Goal: Transaction & Acquisition: Purchase product/service

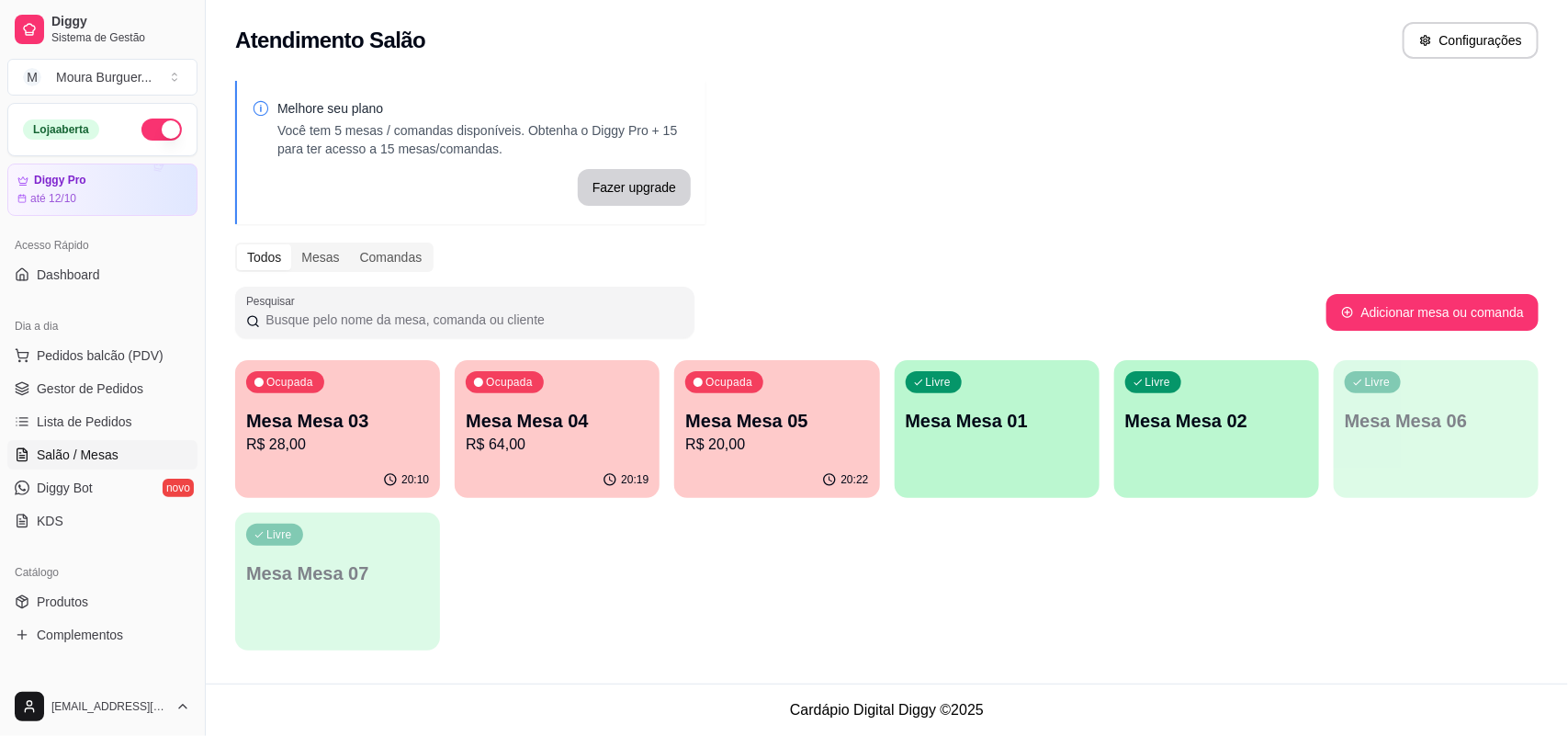
click at [341, 435] on p "R$ 28,00" at bounding box center [337, 444] width 183 height 22
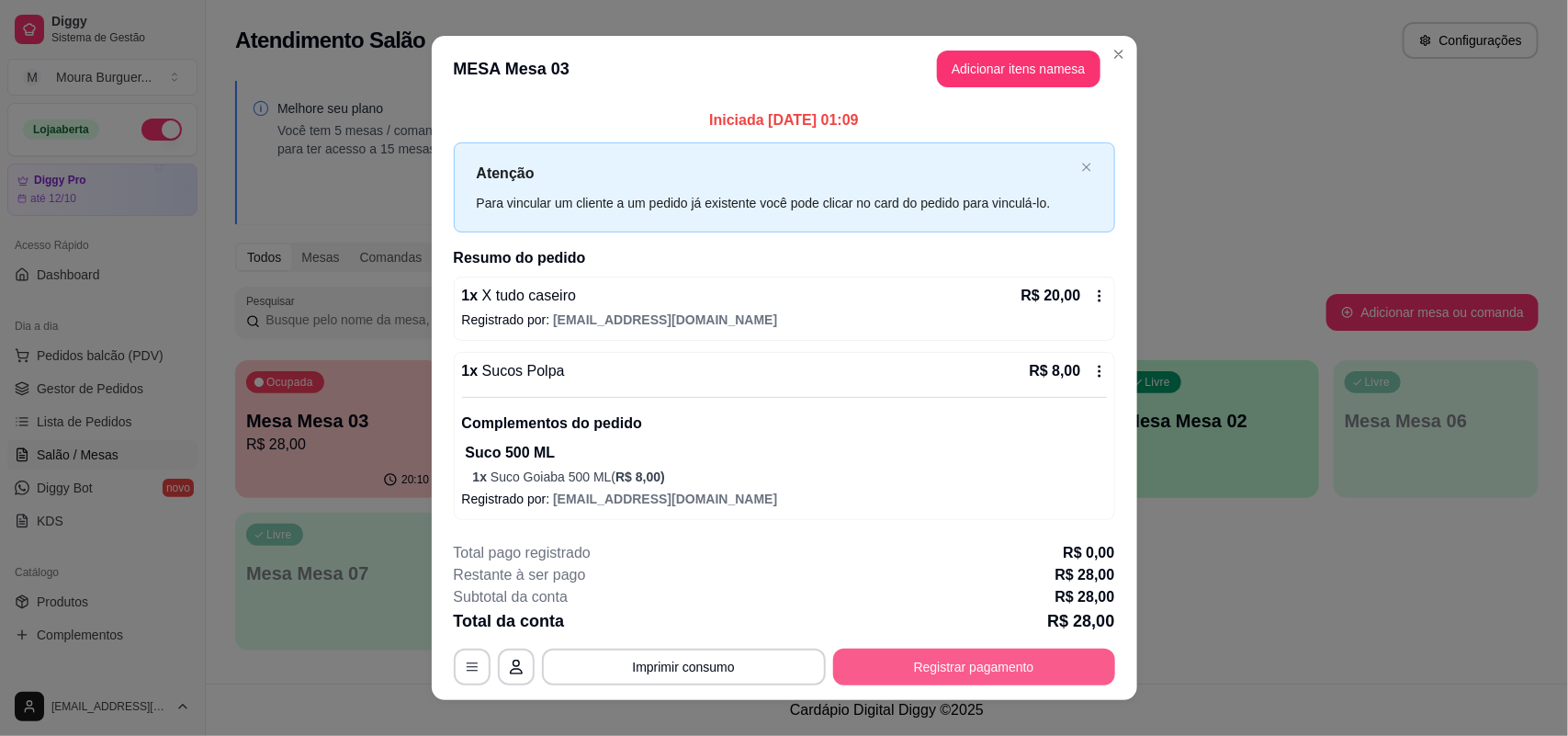
click at [911, 670] on button "Registrar pagamento" at bounding box center [975, 666] width 282 height 37
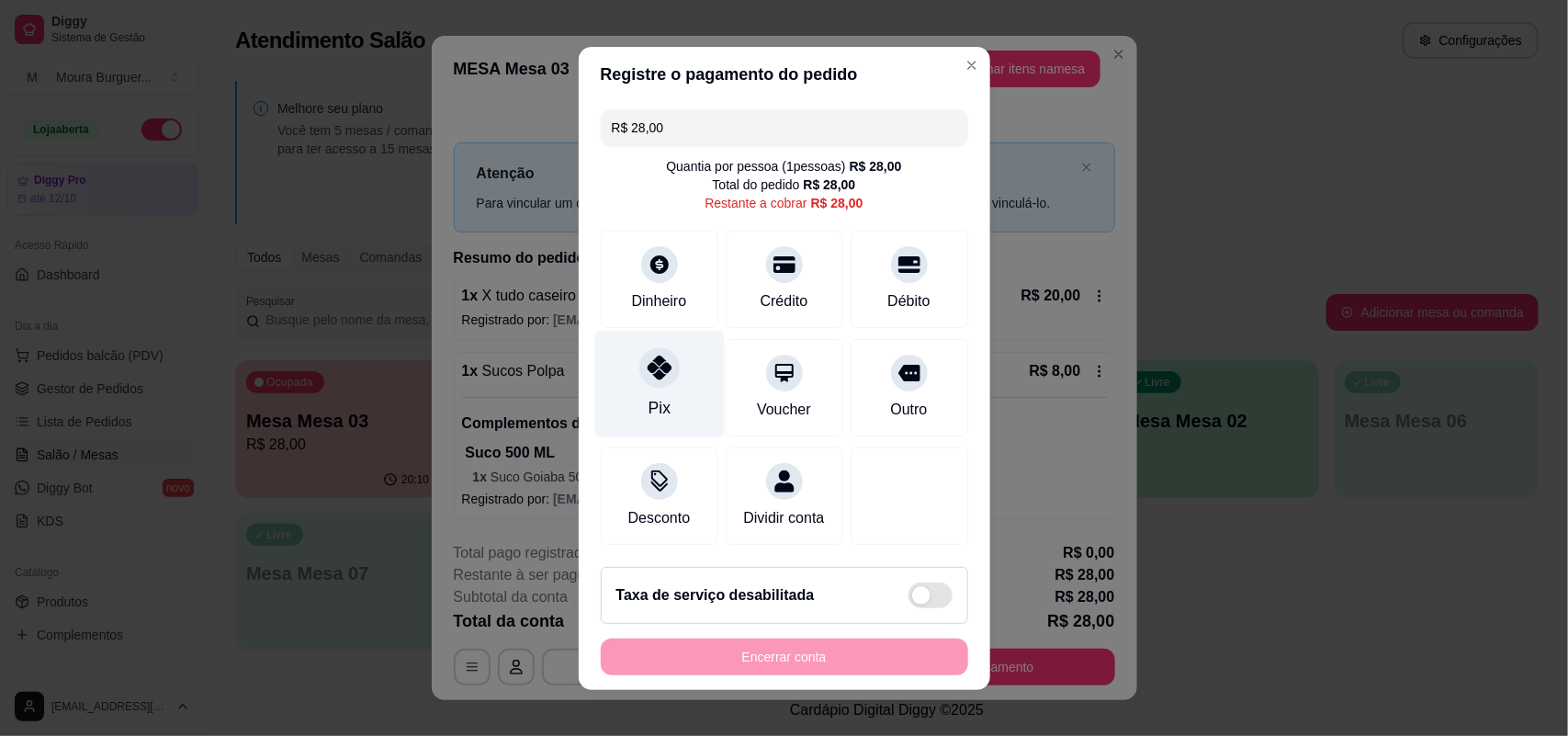
click at [646, 359] on icon at bounding box center [658, 367] width 24 height 24
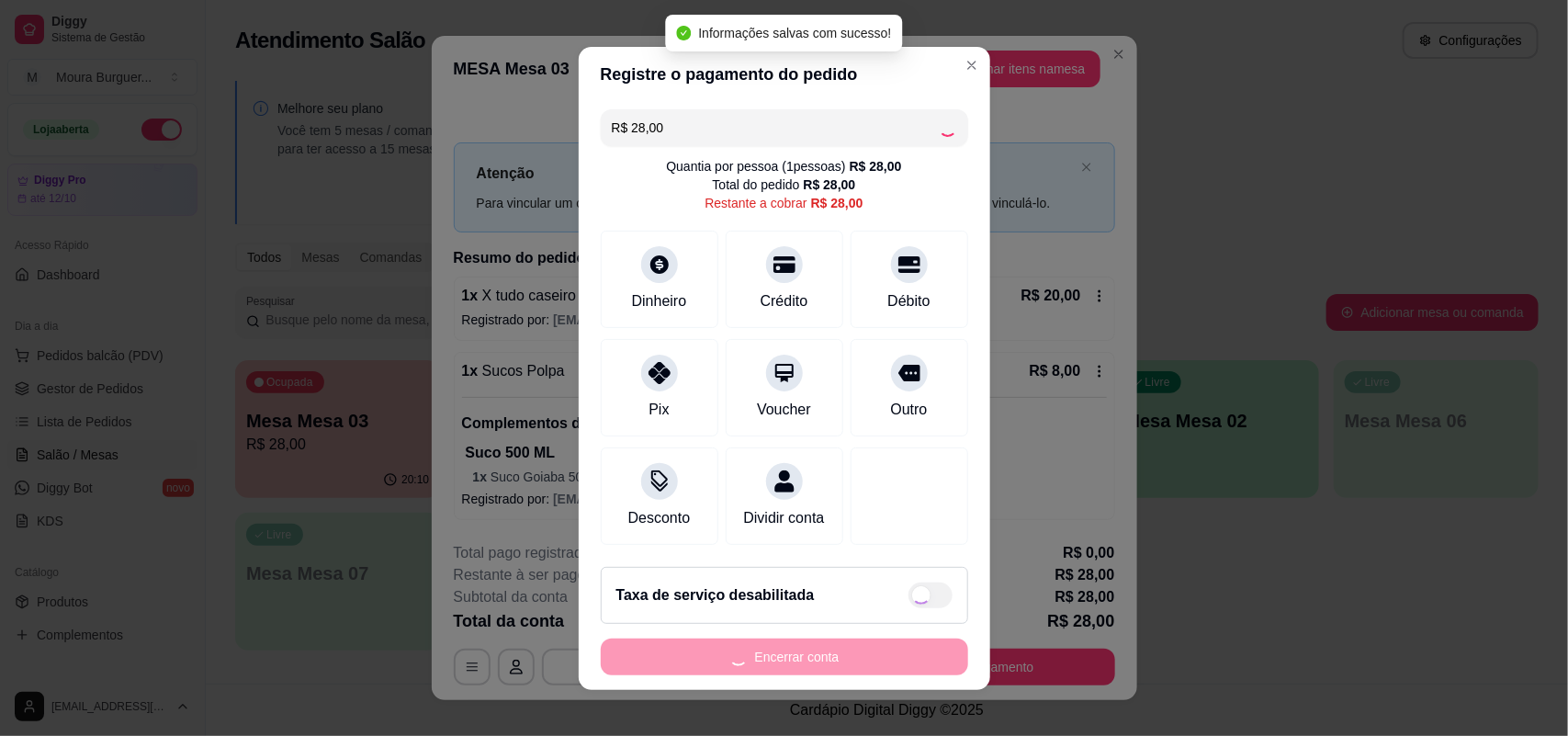
type input "R$ 0,00"
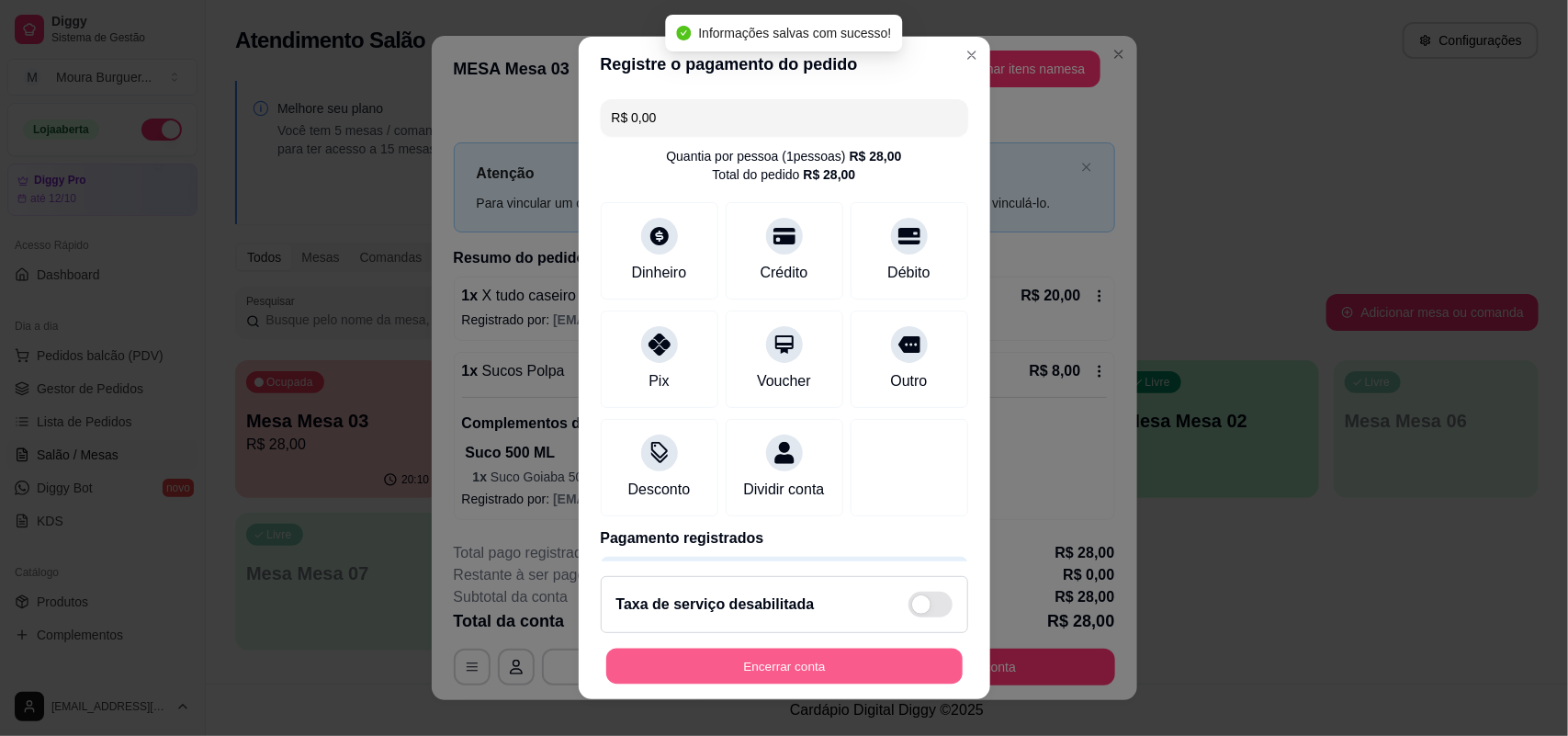
click at [741, 666] on button "Encerrar conta" at bounding box center [784, 665] width 356 height 36
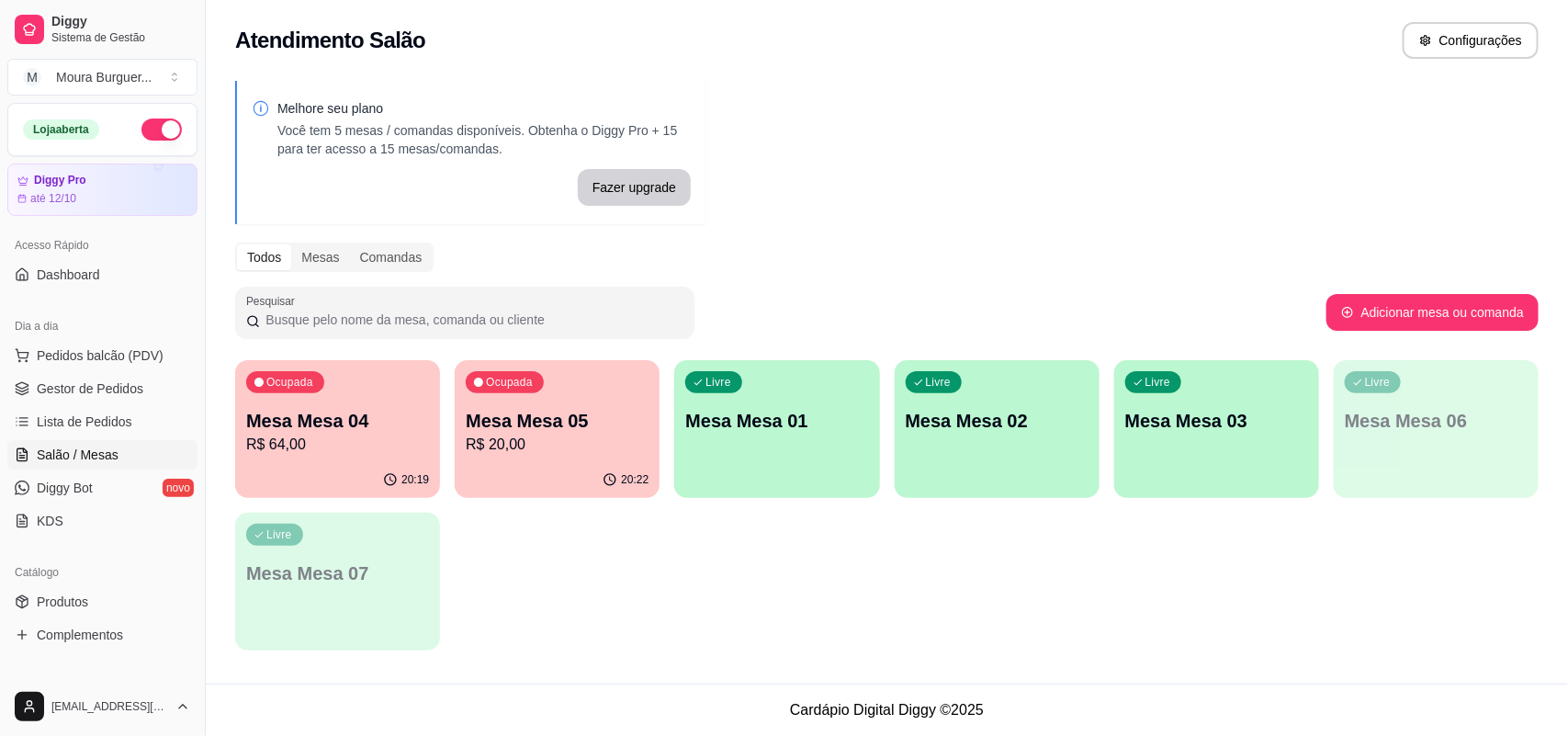
click at [584, 450] on p "R$ 20,00" at bounding box center [556, 444] width 183 height 22
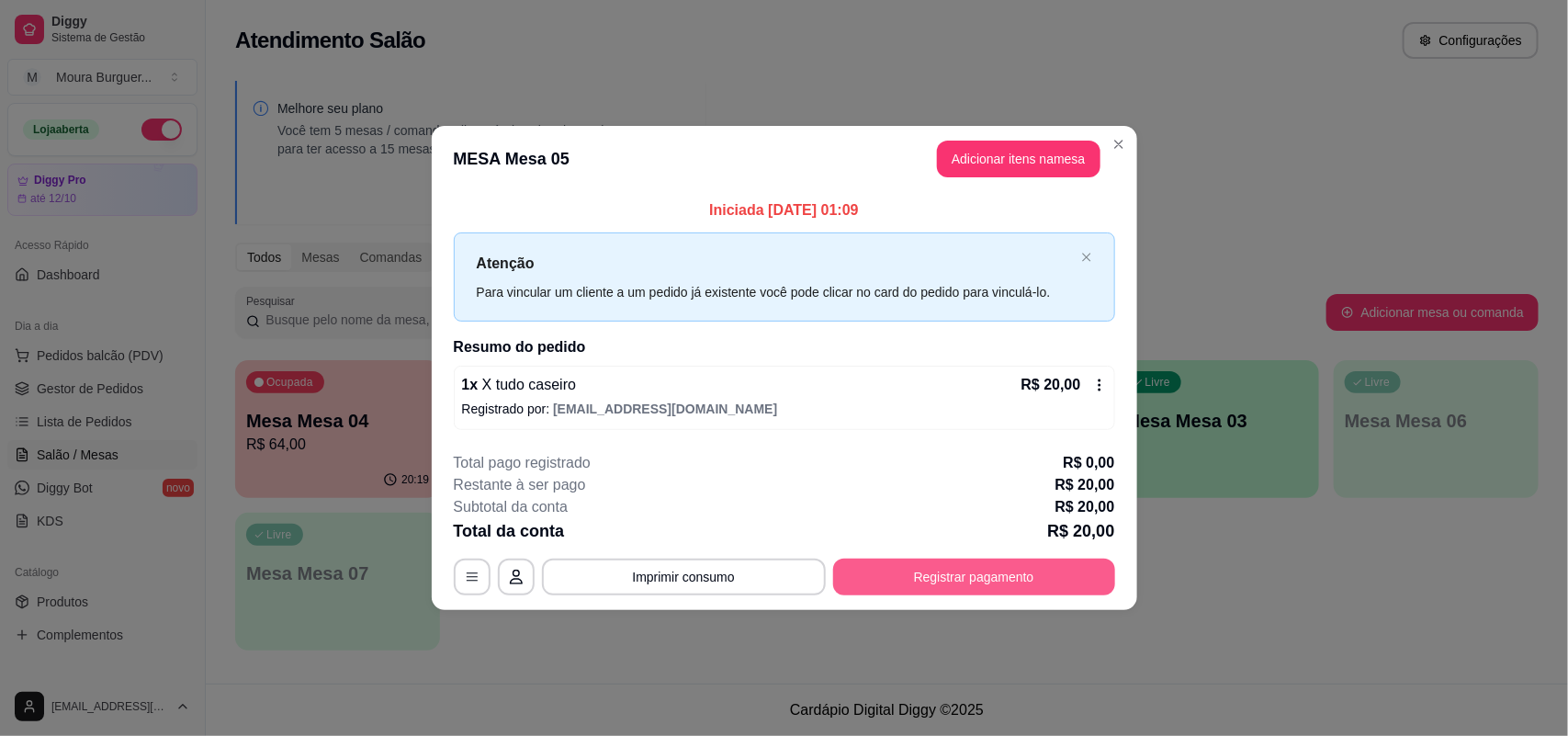
click at [914, 580] on button "Registrar pagamento" at bounding box center [975, 577] width 282 height 37
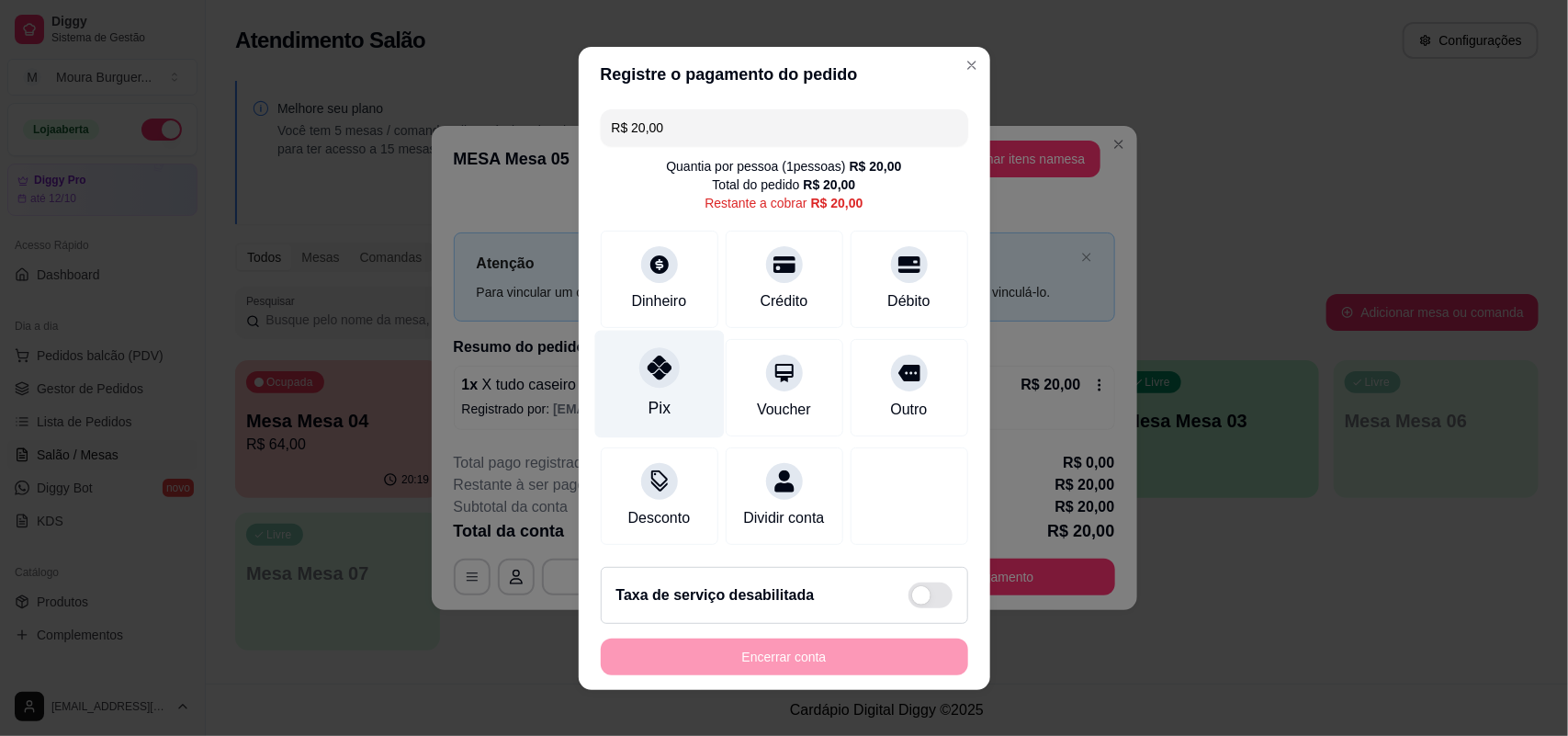
click at [640, 365] on div at bounding box center [660, 367] width 41 height 41
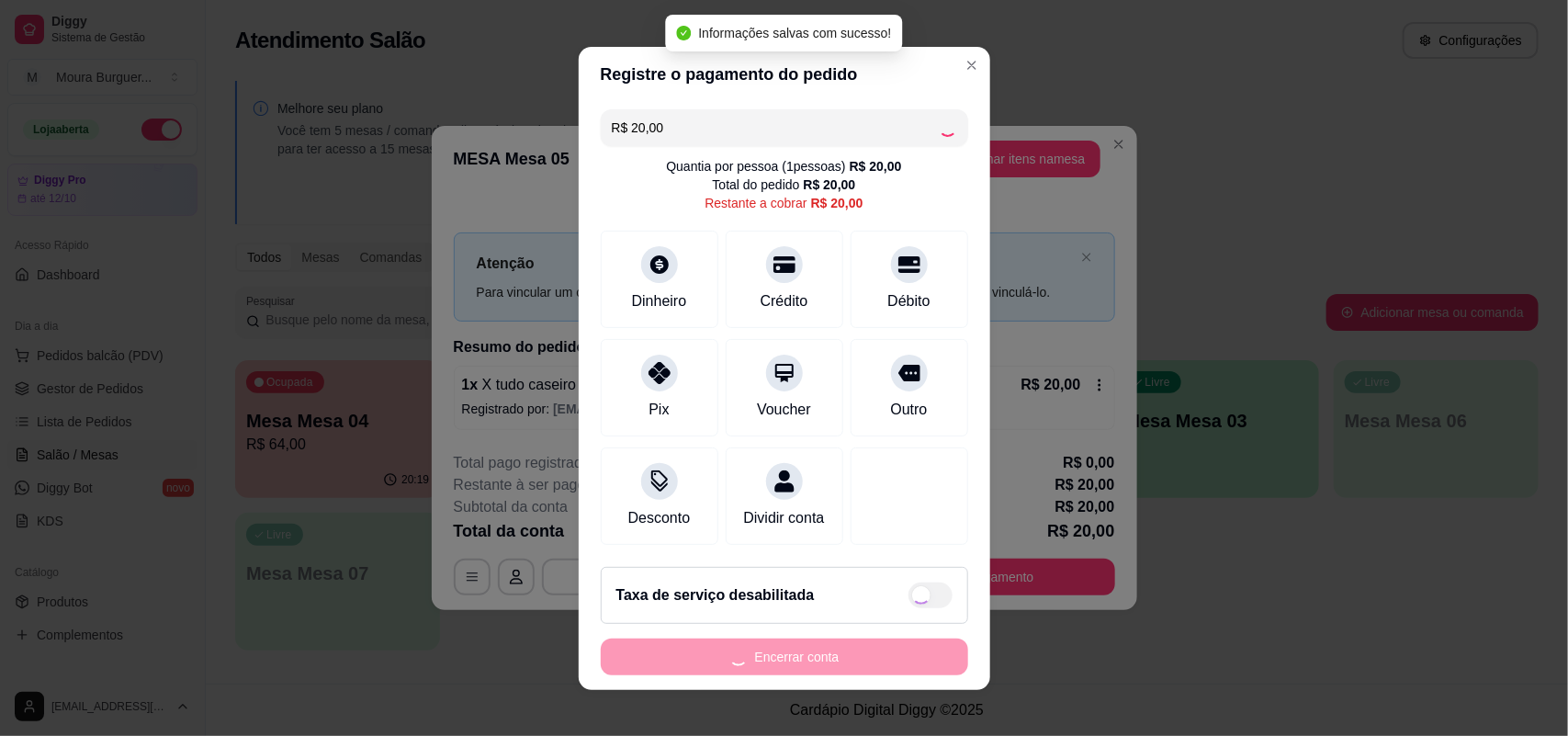
type input "R$ 0,00"
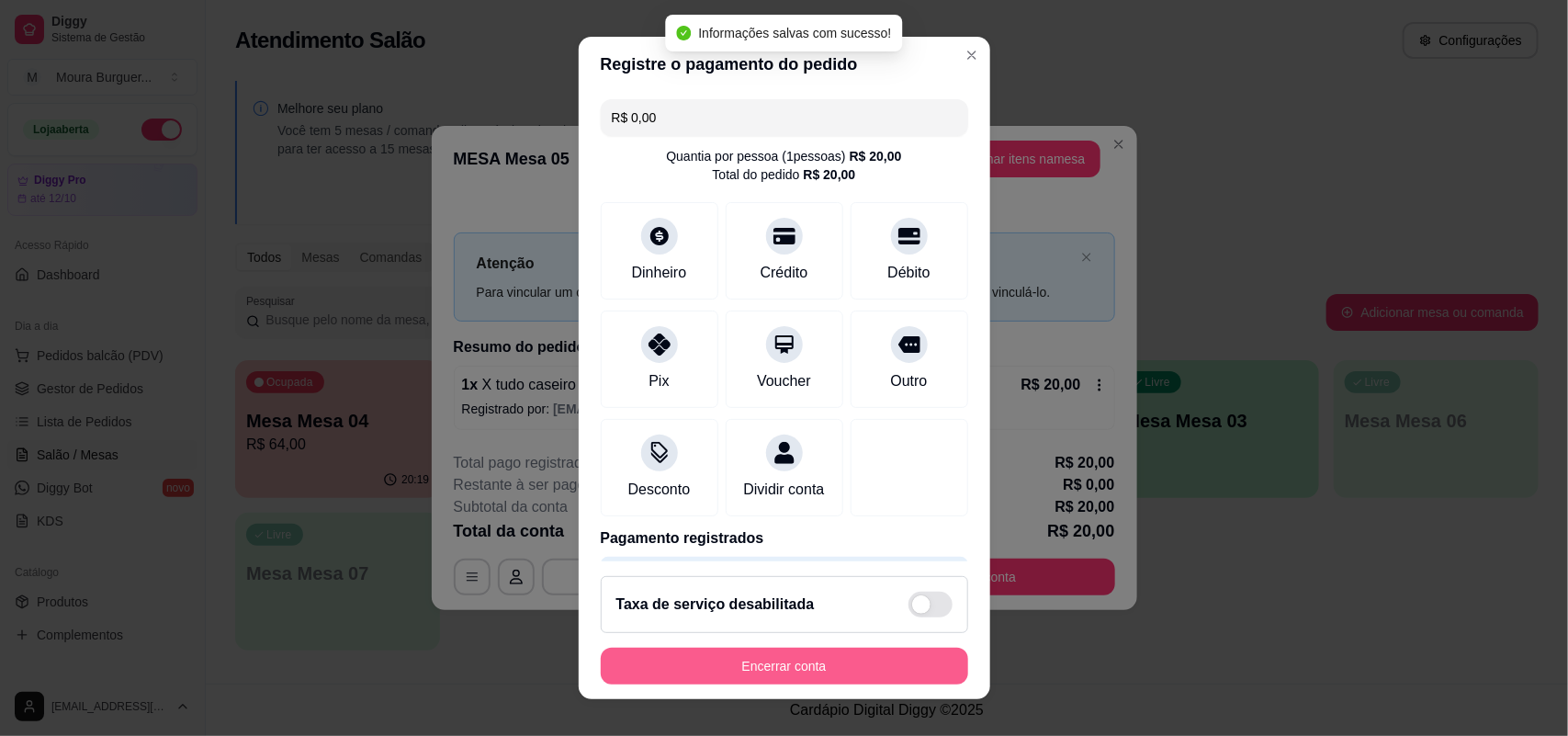
click at [666, 668] on button "Encerrar conta" at bounding box center [784, 665] width 367 height 37
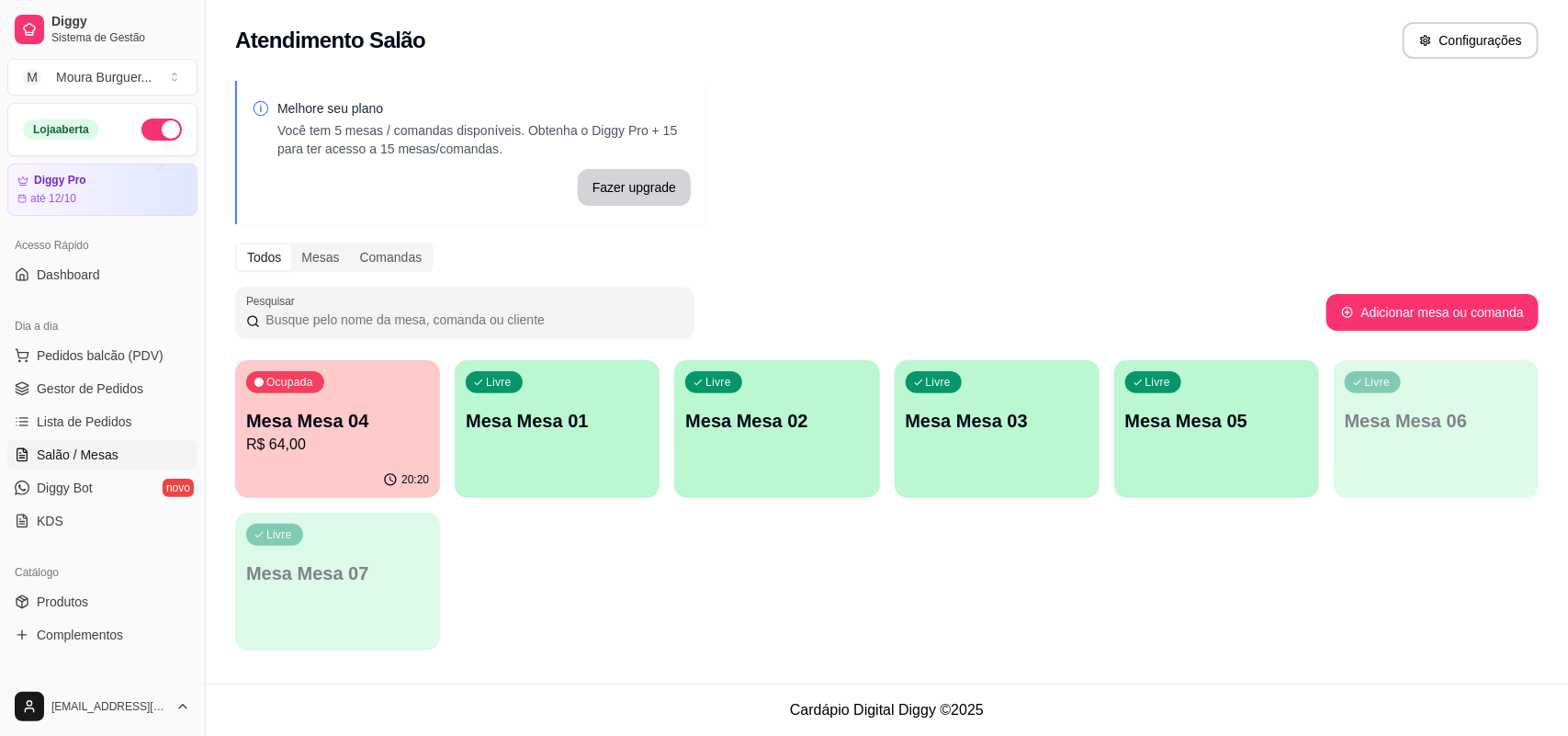
click at [351, 418] on p "Mesa Mesa 04" at bounding box center [337, 420] width 183 height 26
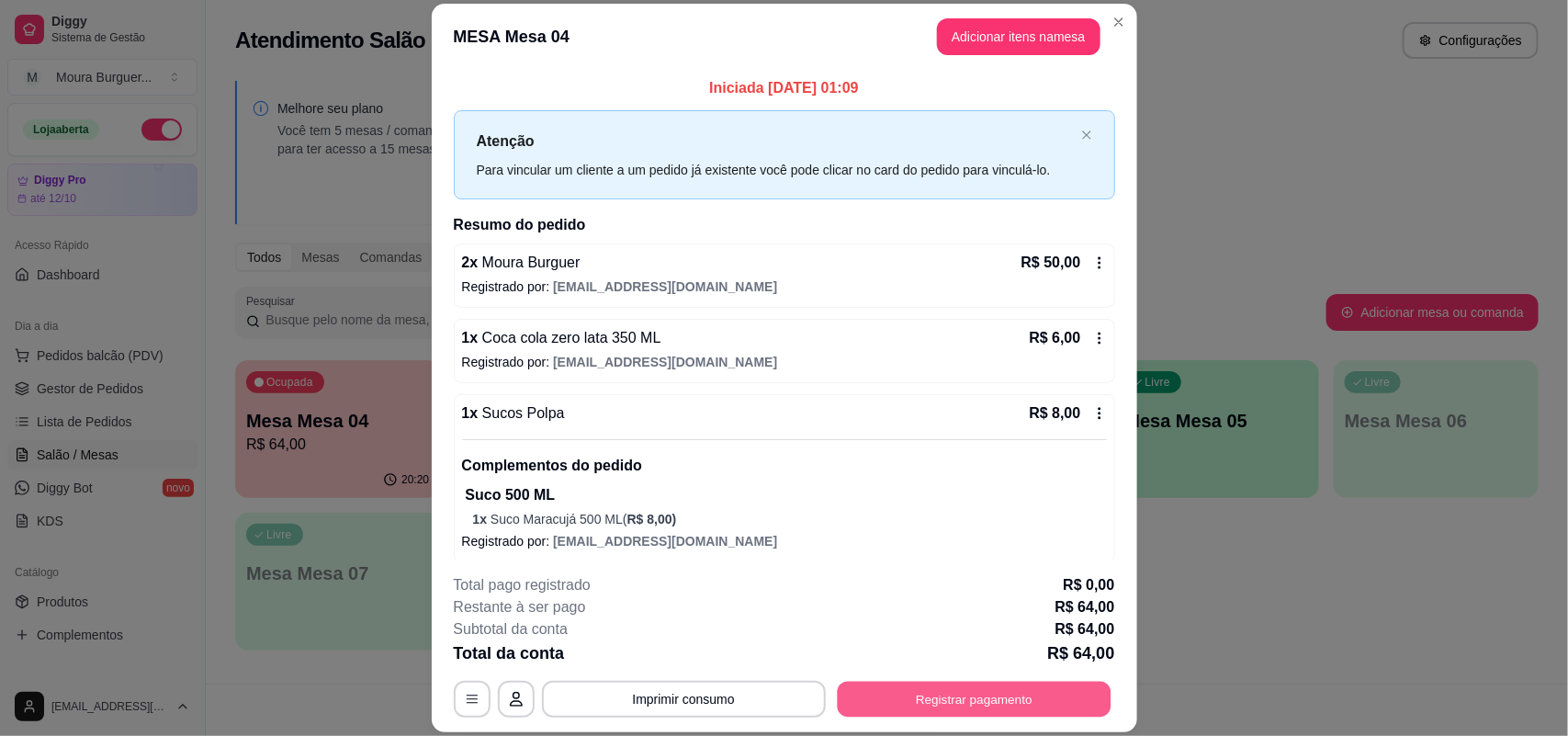
click at [925, 699] on button "Registrar pagamento" at bounding box center [973, 699] width 273 height 36
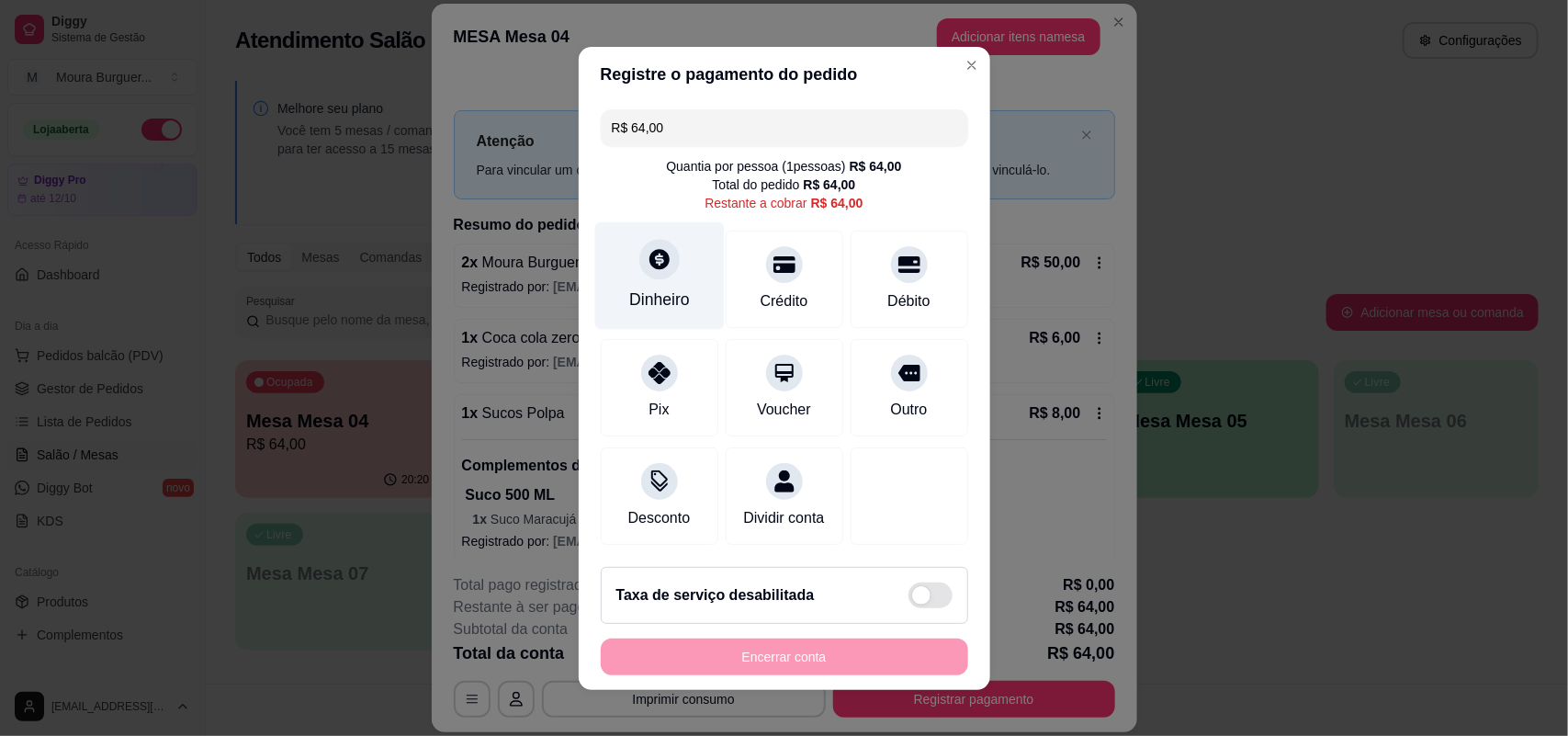
click at [654, 257] on icon at bounding box center [658, 259] width 24 height 24
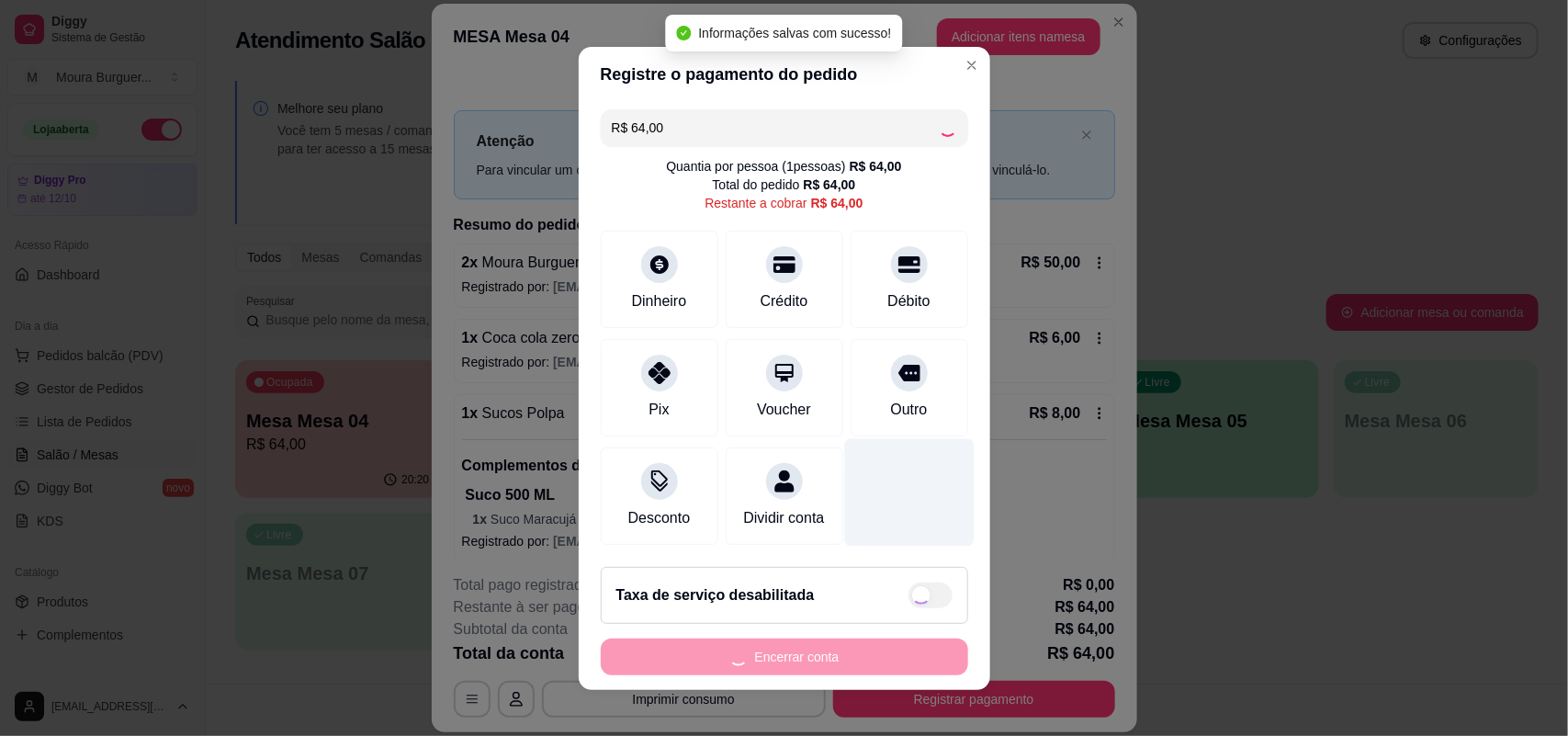
type input "R$ 0,00"
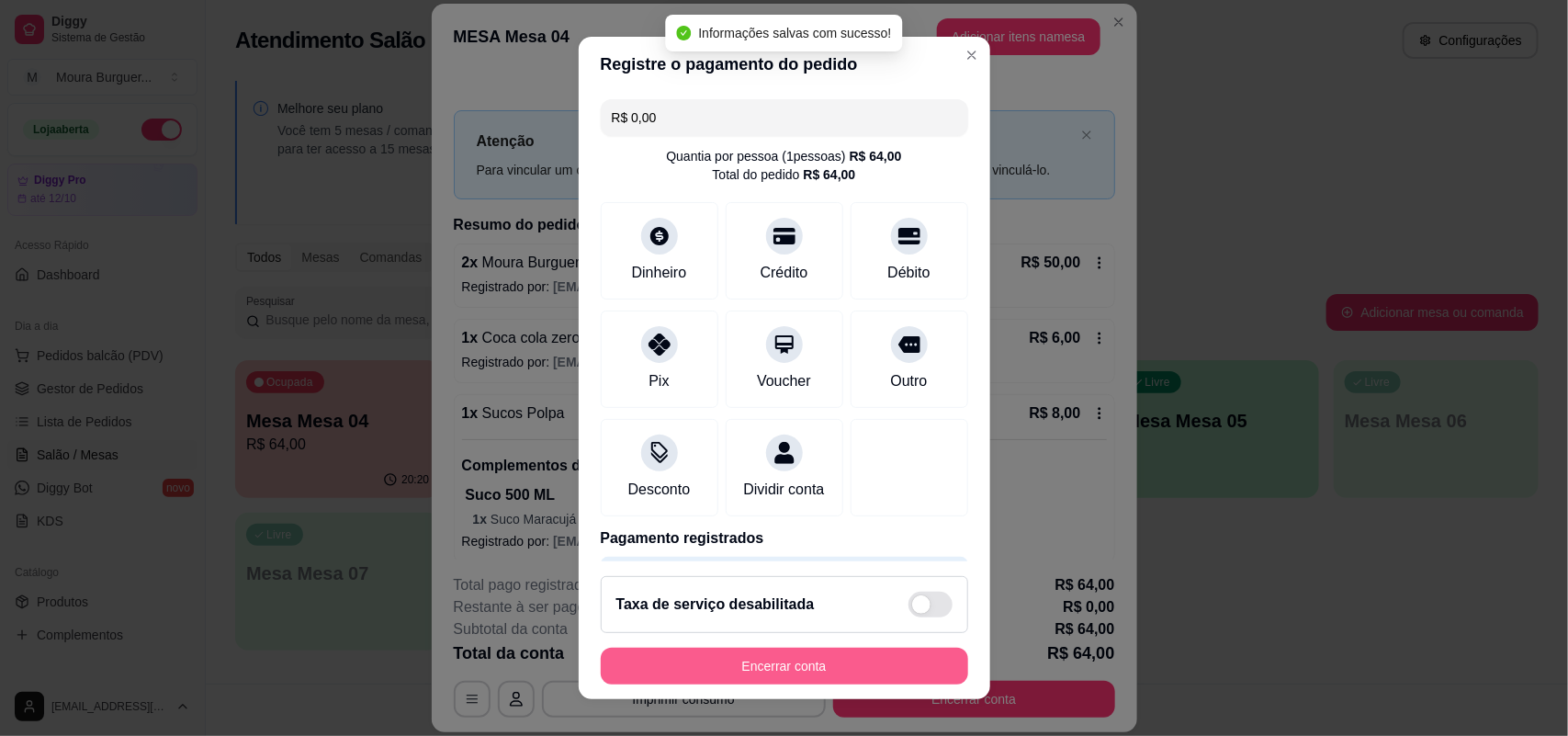
click at [884, 659] on button "Encerrar conta" at bounding box center [784, 665] width 367 height 37
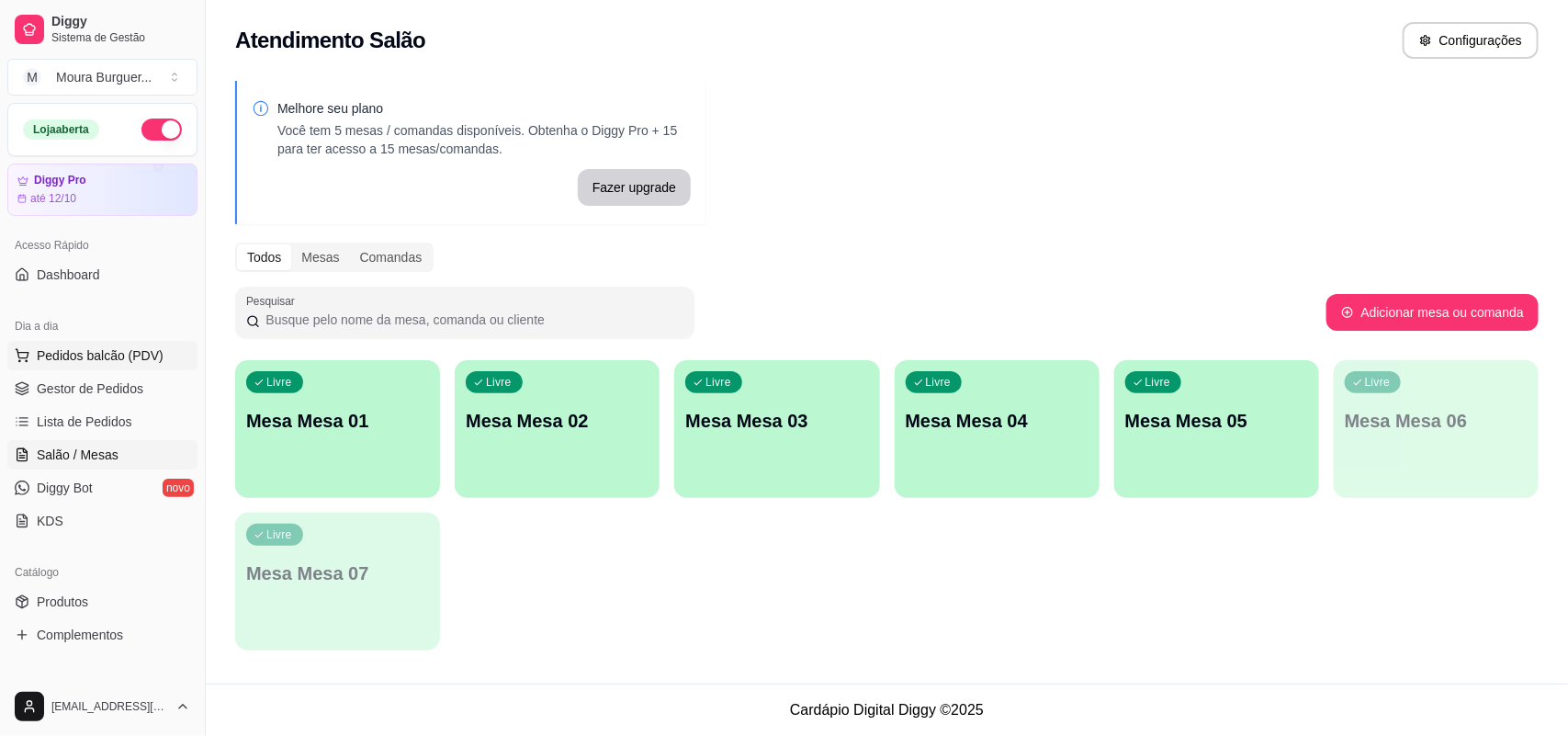
click at [126, 355] on span "Pedidos balcão (PDV)" at bounding box center [100, 355] width 127 height 18
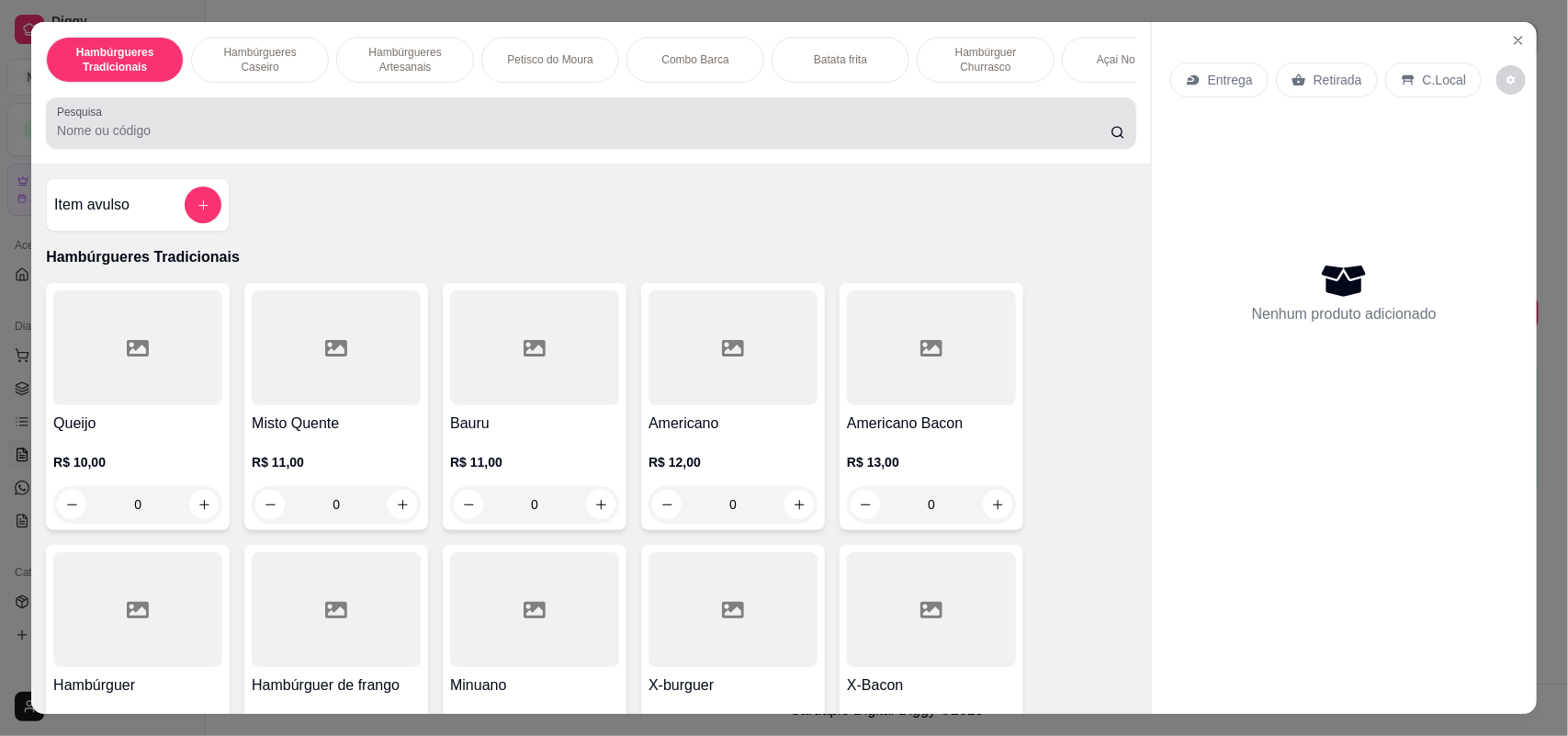
click at [356, 130] on div at bounding box center [591, 123] width 1069 height 37
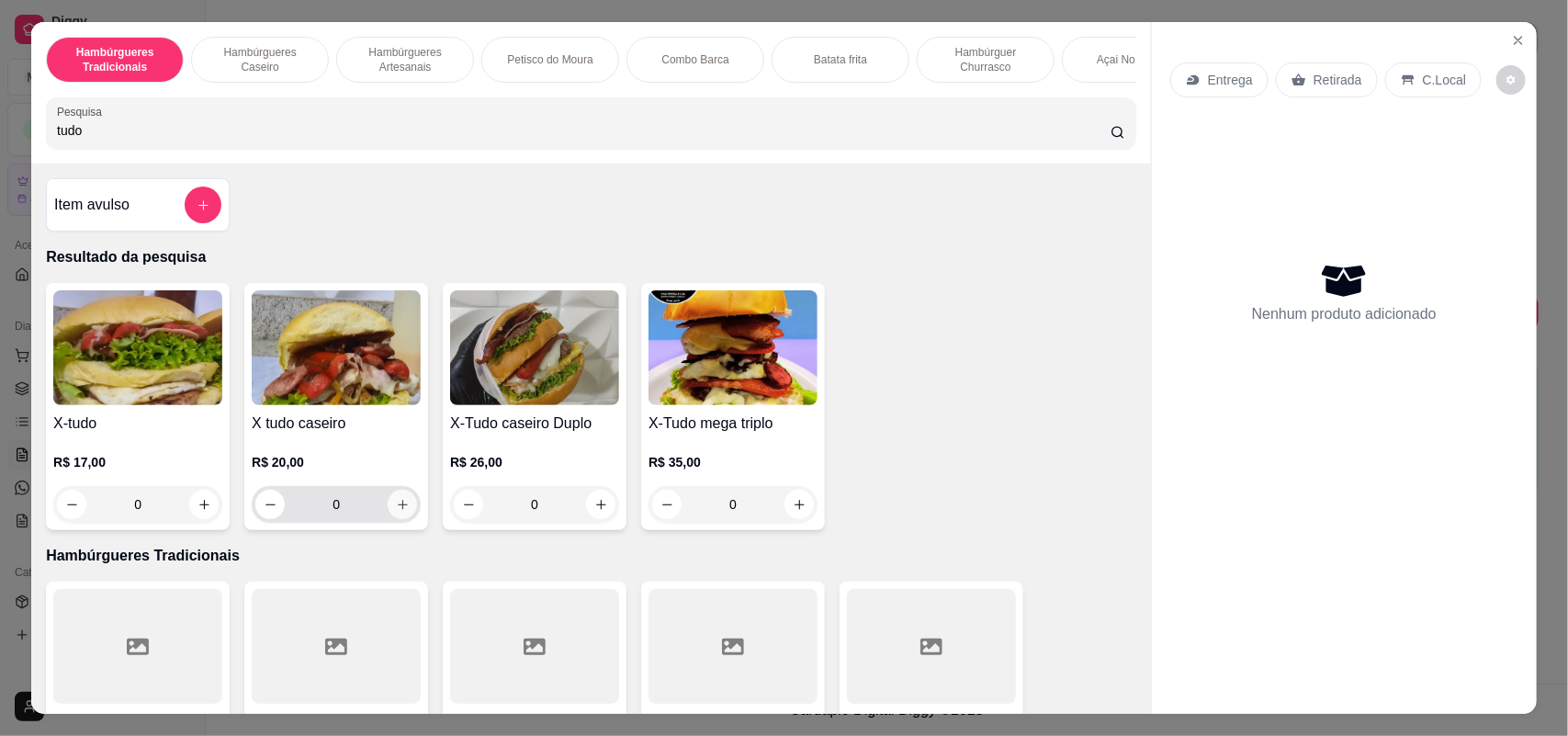
type input "tudo"
click at [401, 519] on button "increase-product-quantity" at bounding box center [402, 504] width 29 height 29
type input "1"
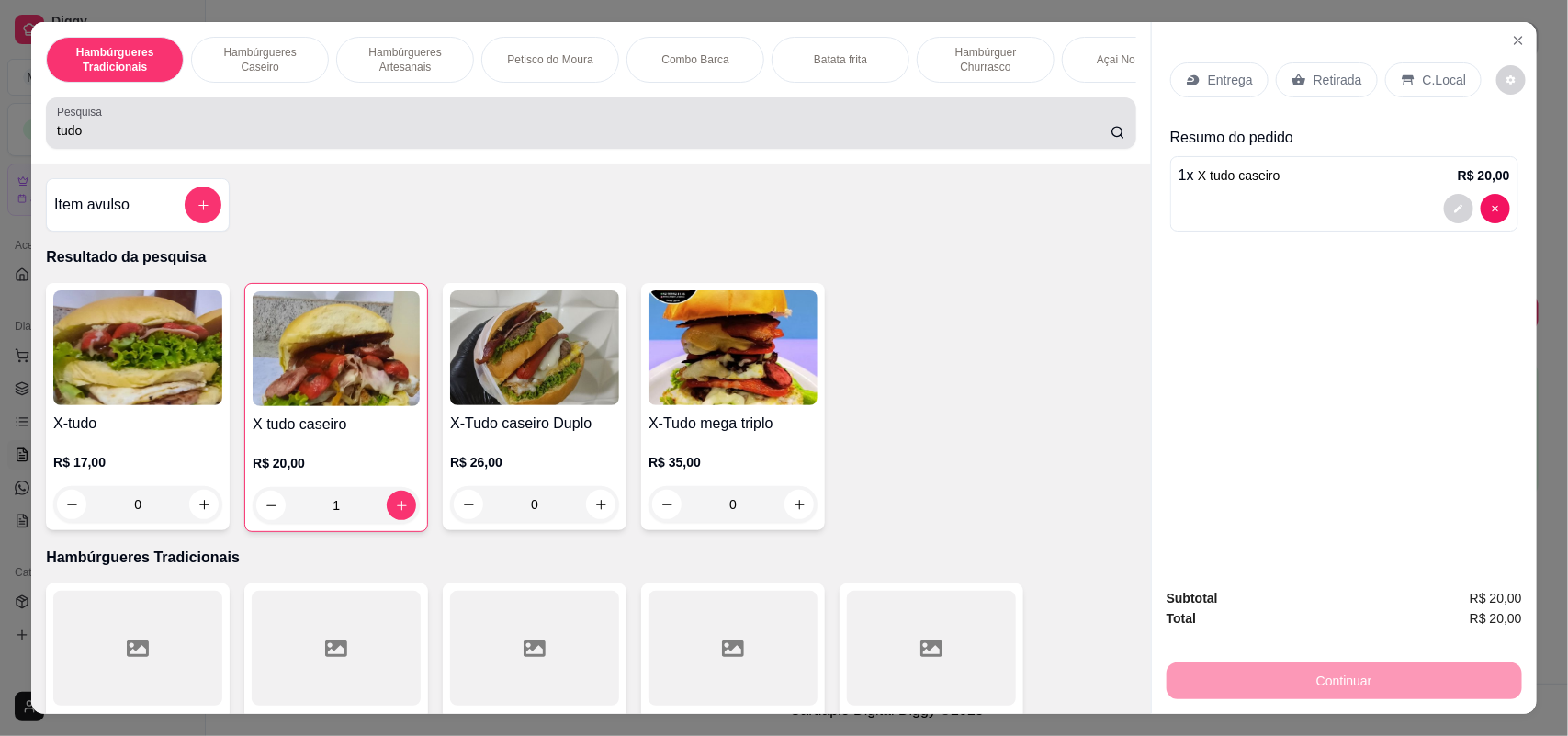
click at [265, 135] on div "tudo" at bounding box center [591, 123] width 1069 height 37
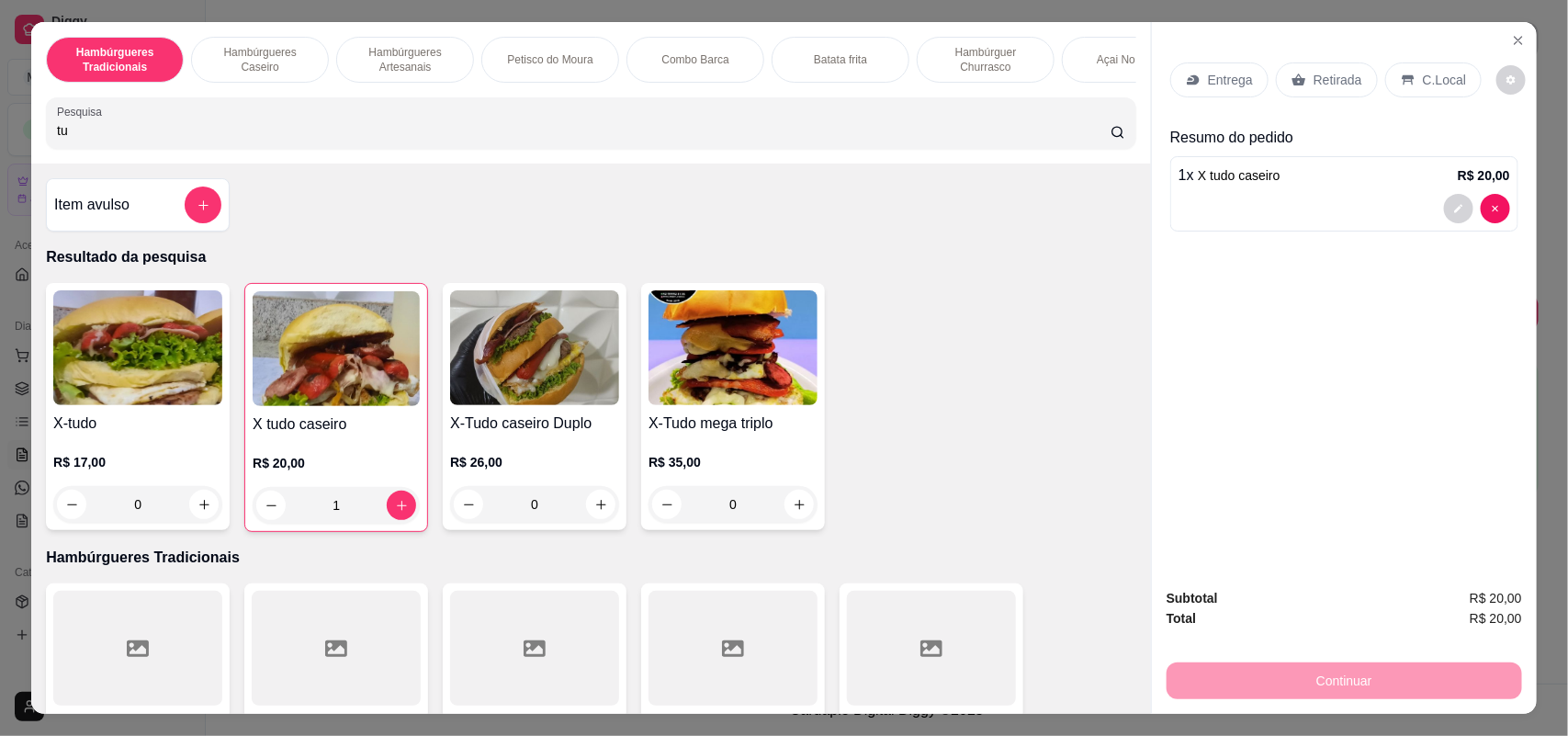
type input "t"
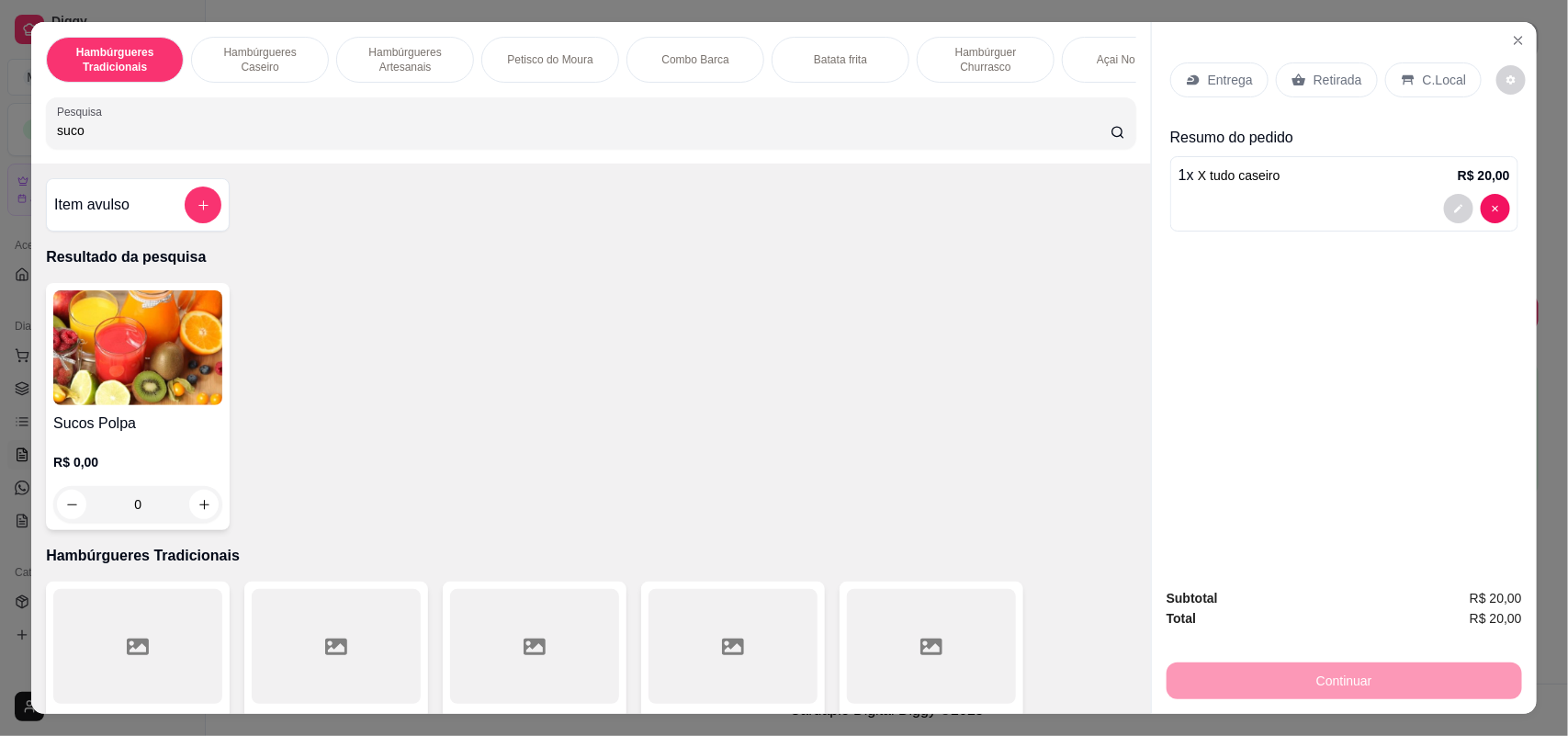
type input "suco"
click at [127, 405] on img at bounding box center [137, 348] width 169 height 115
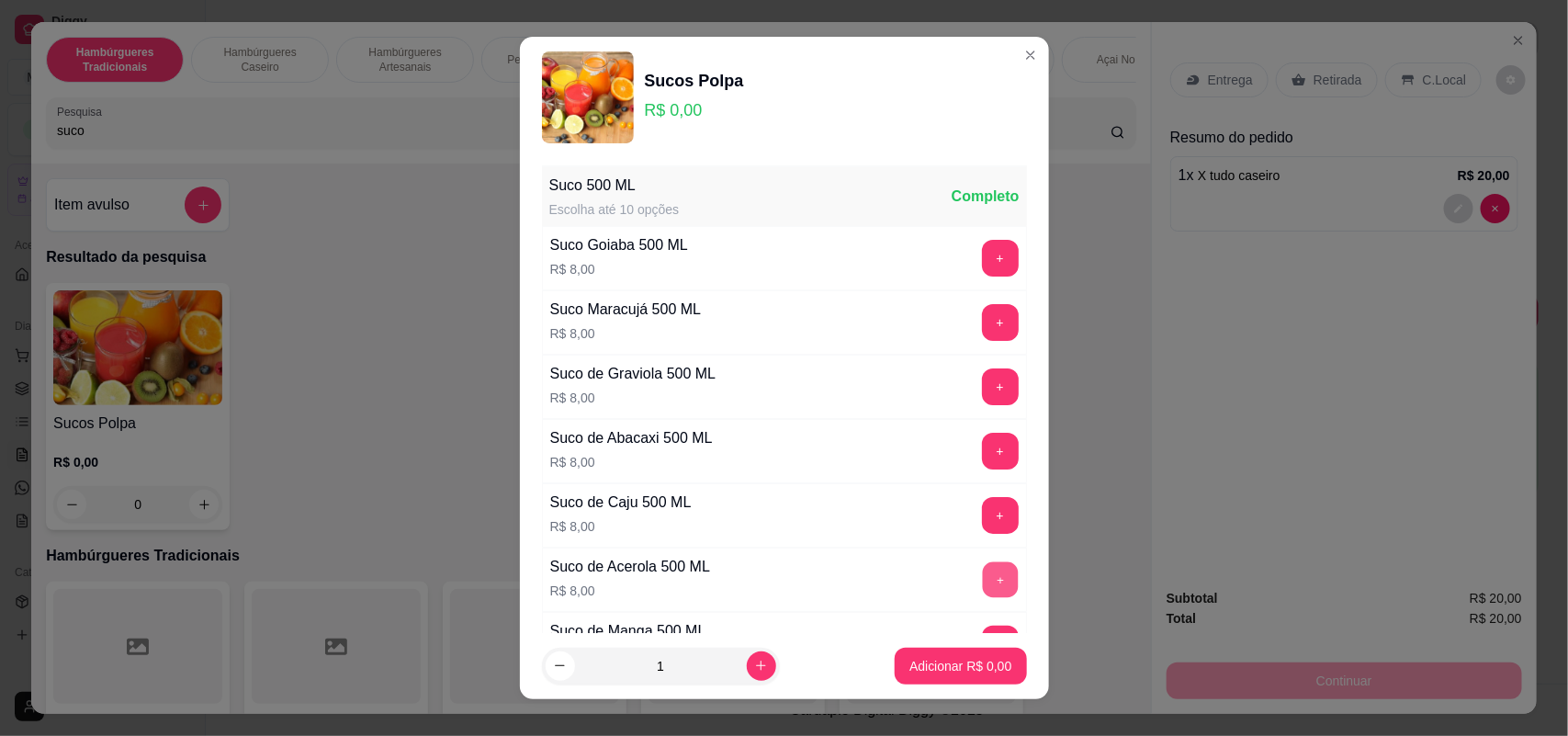
click at [983, 576] on button "+" at bounding box center [1000, 580] width 36 height 36
click at [951, 665] on p "Adicionar R$ 8,00" at bounding box center [960, 665] width 102 height 18
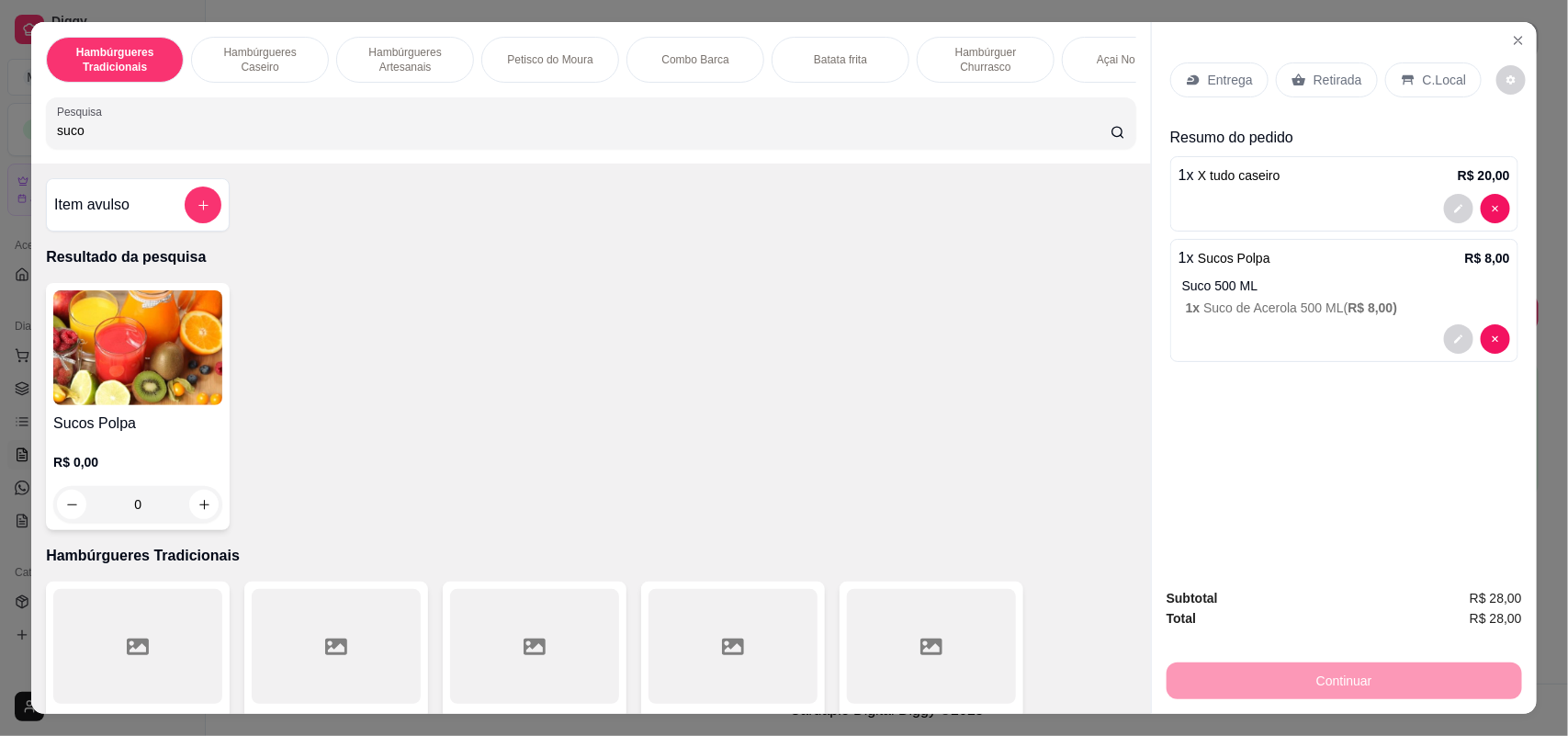
click at [1343, 71] on p "Retirada" at bounding box center [1338, 79] width 48 height 18
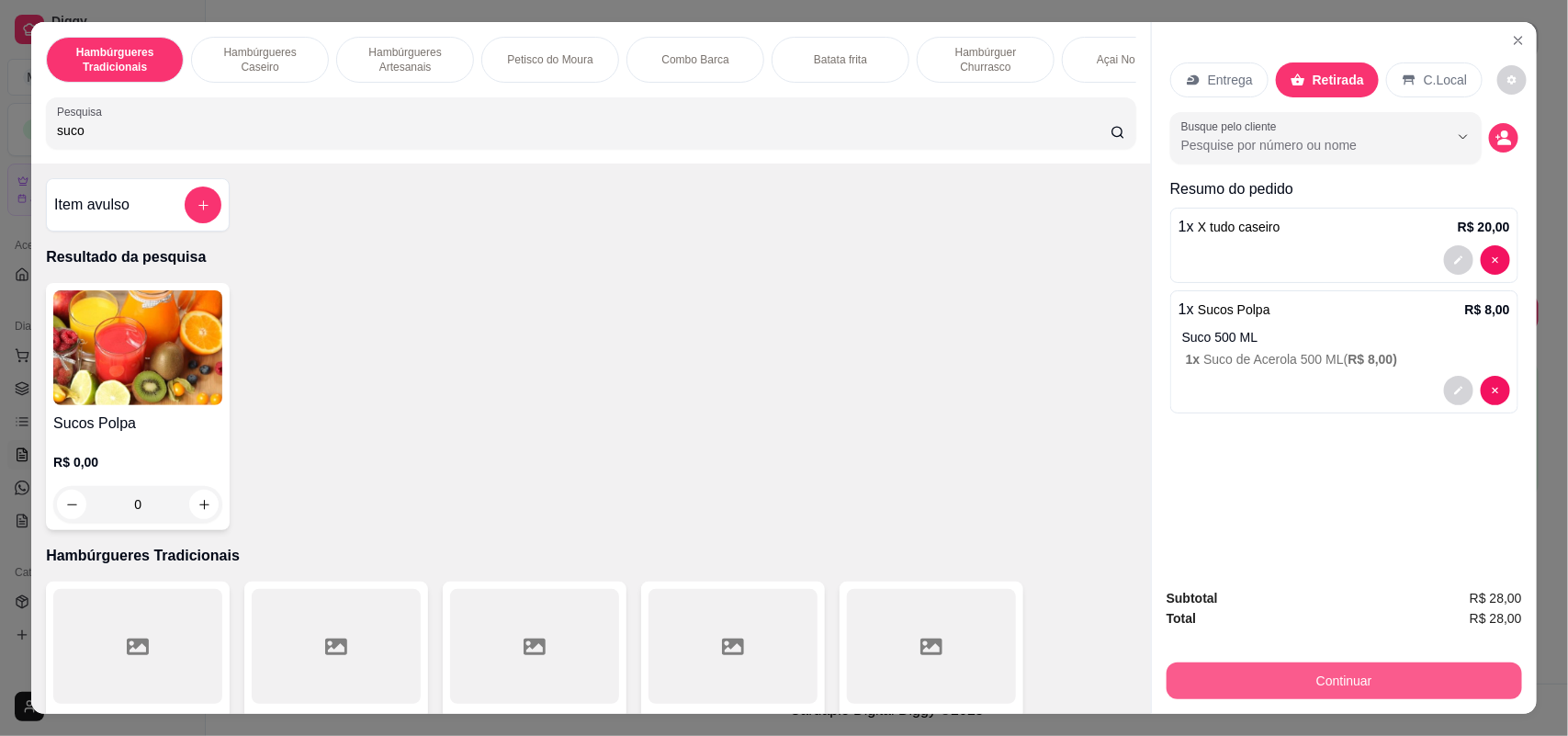
click at [1310, 673] on button "Continuar" at bounding box center [1345, 681] width 356 height 37
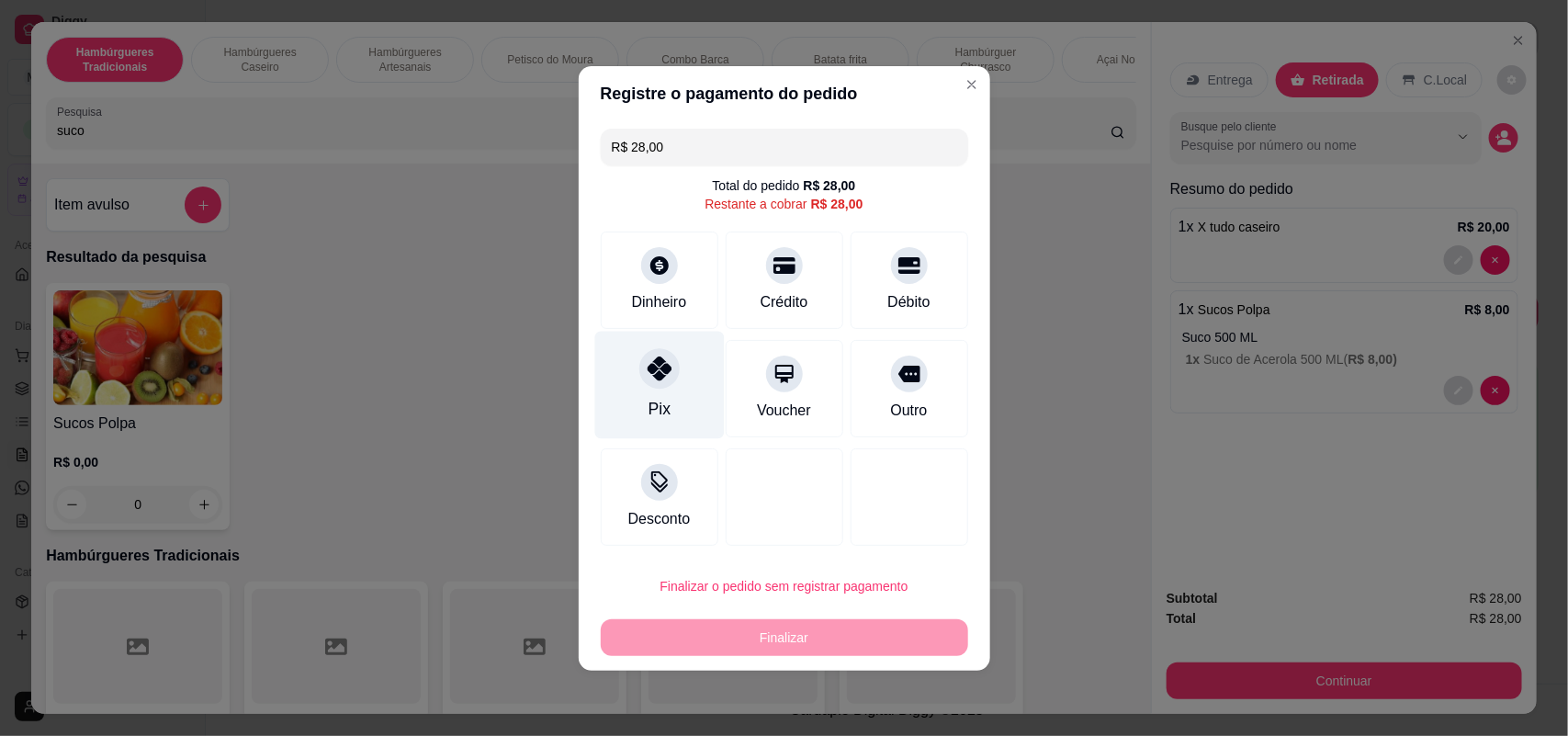
click at [648, 391] on div "Pix" at bounding box center [659, 383] width 129 height 107
type input "R$ 0,00"
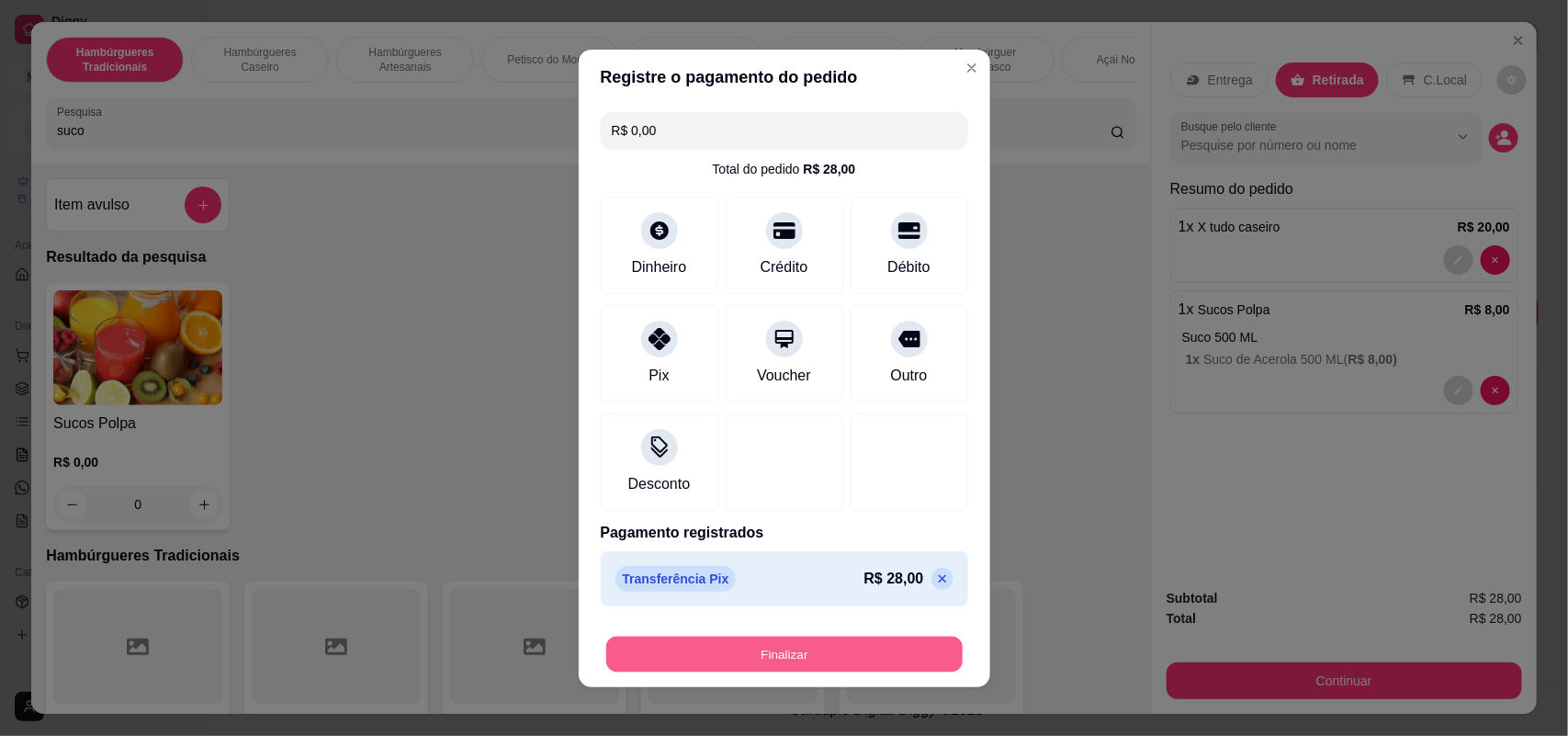
click at [805, 665] on button "Finalizar" at bounding box center [784, 653] width 356 height 36
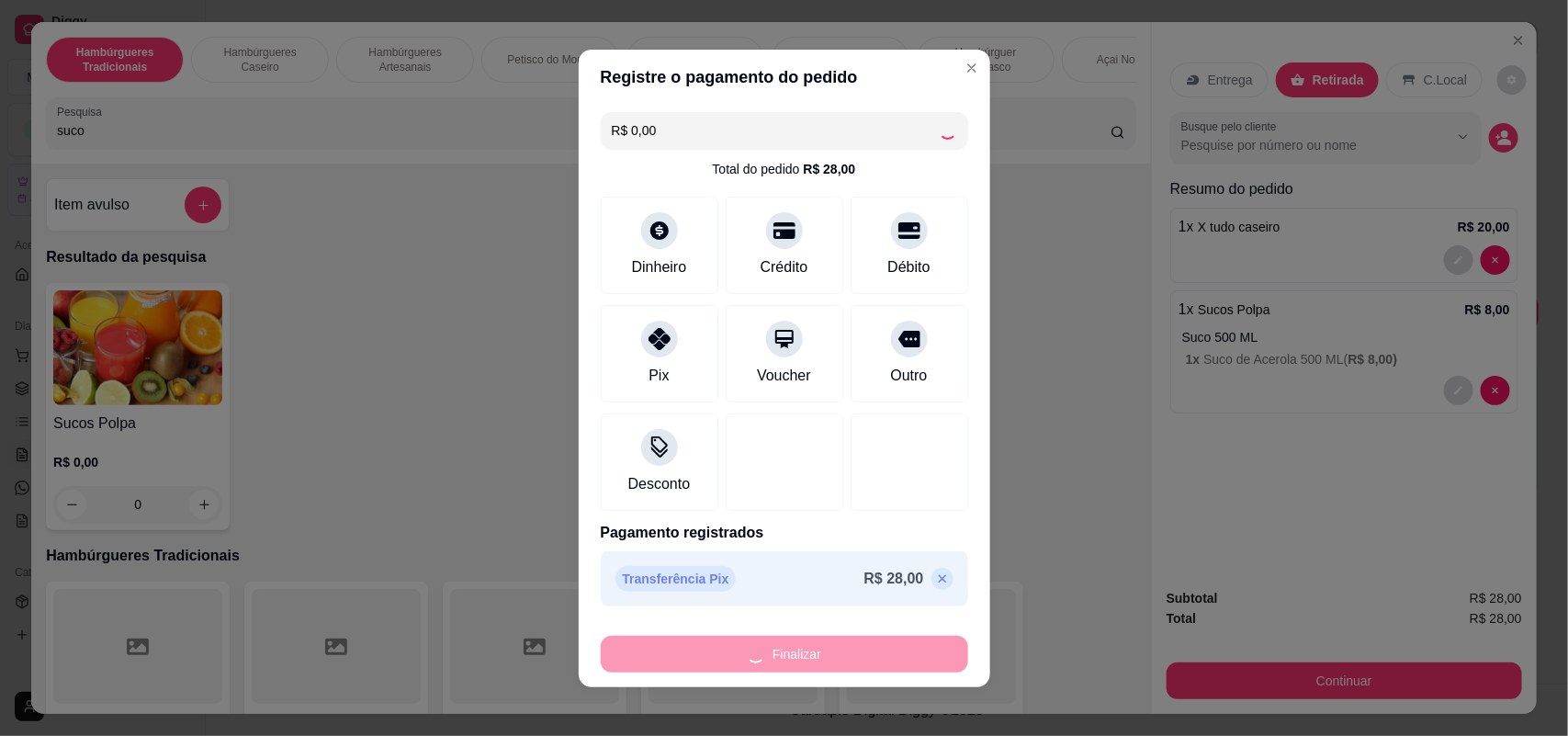
type input "0"
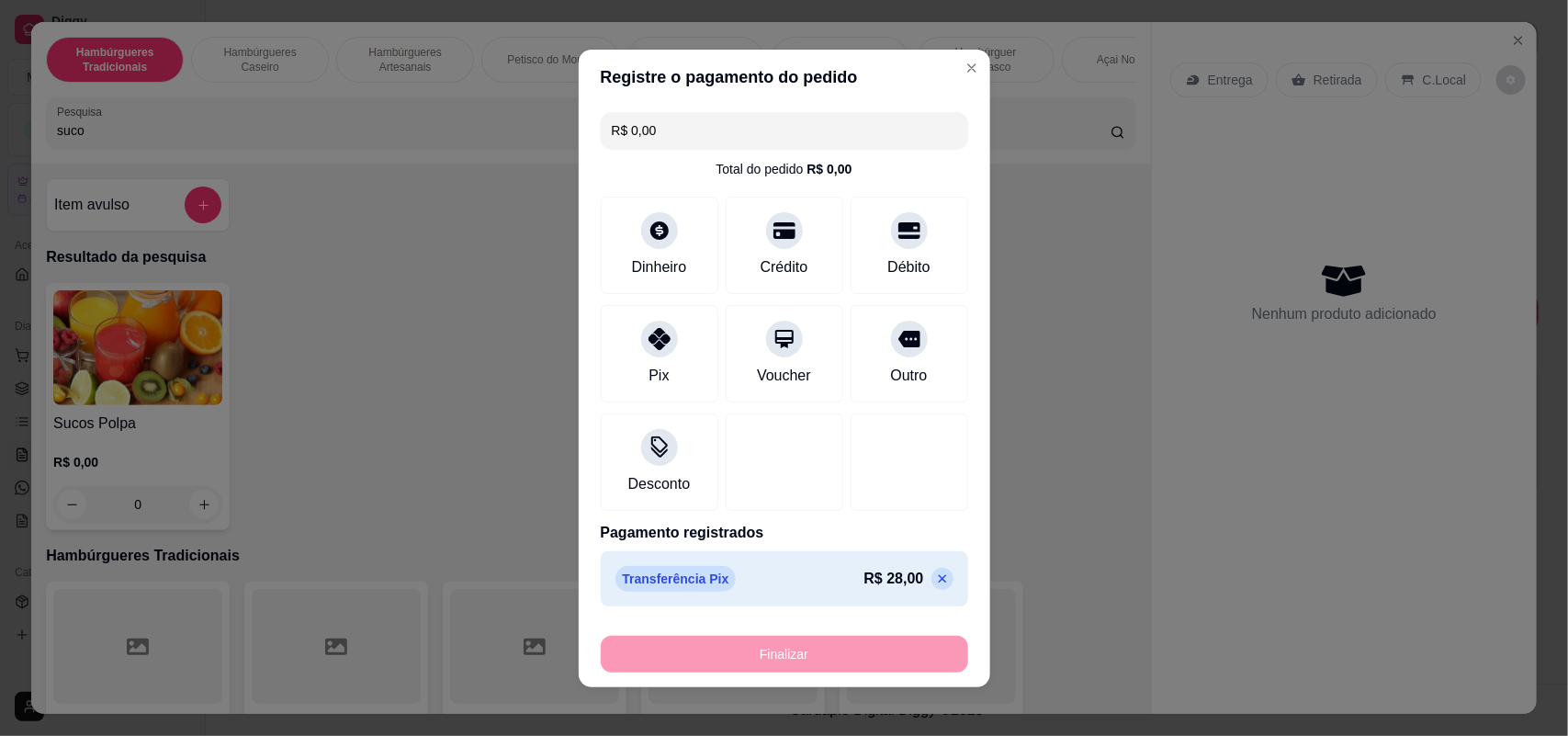
type input "-R$ 28,00"
